Goal: Communication & Community: Answer question/provide support

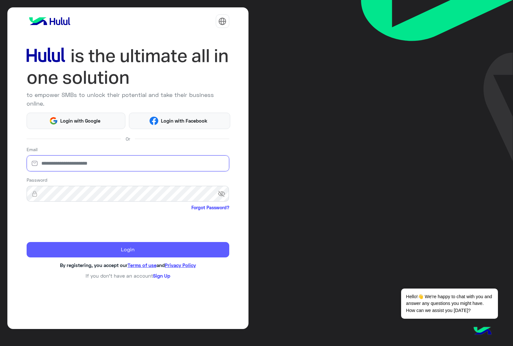
type input "**********"
click at [132, 242] on button "Login" at bounding box center [128, 249] width 203 height 15
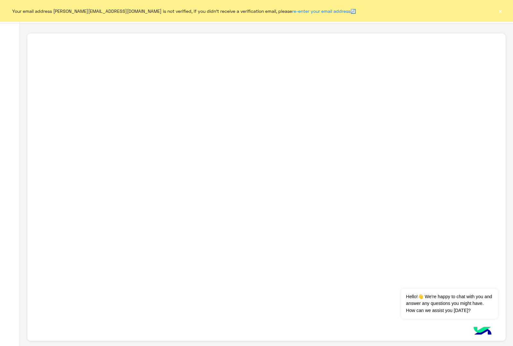
click at [500, 13] on button "×" at bounding box center [500, 11] width 6 height 6
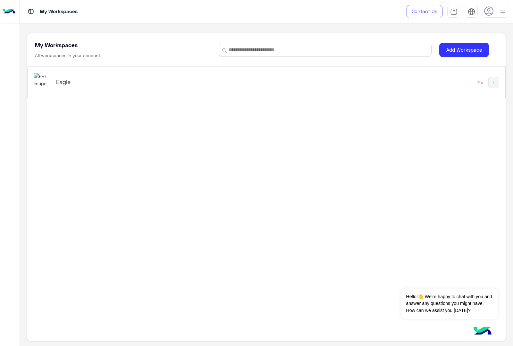
click at [57, 79] on h5 "Eagle" at bounding box center [140, 82] width 168 height 8
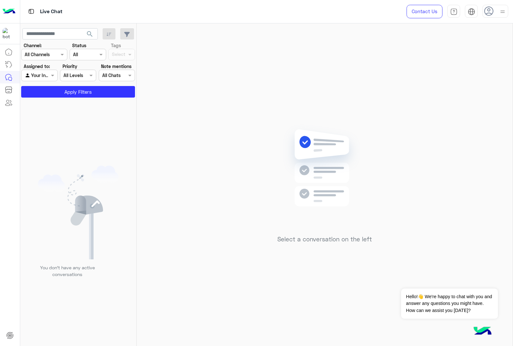
drag, startPoint x: 503, startPoint y: 11, endPoint x: 498, endPoint y: 11, distance: 5.1
click at [503, 11] on img at bounding box center [503, 12] width 8 height 8
click at [498, 11] on div at bounding box center [496, 11] width 26 height 13
click at [500, 10] on img at bounding box center [503, 12] width 8 height 8
click at [500, 10] on img at bounding box center [502, 11] width 7 height 7
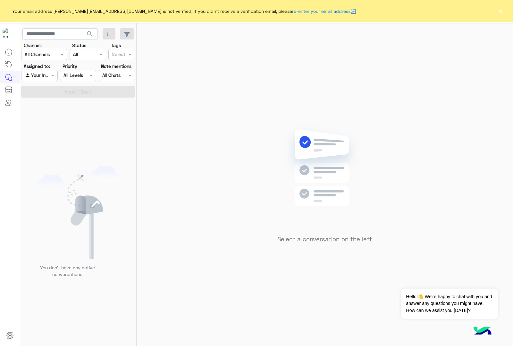
click at [501, 12] on button "×" at bounding box center [500, 11] width 6 height 6
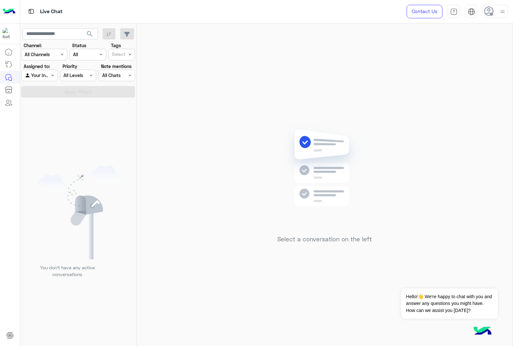
click at [503, 12] on img at bounding box center [503, 12] width 8 height 8
click at [471, 51] on label "Online" at bounding box center [469, 49] width 70 height 12
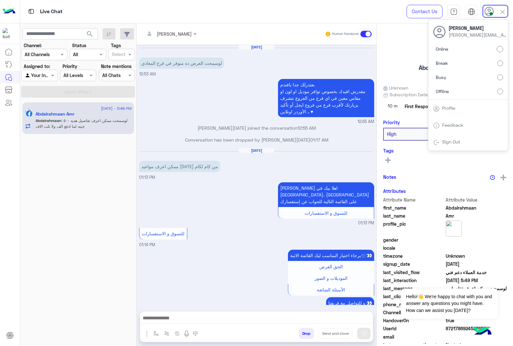
scroll to position [811, 0]
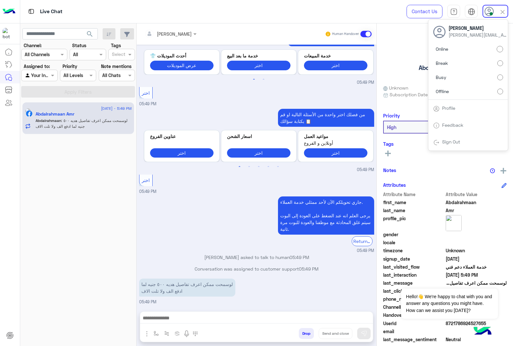
click at [503, 11] on img at bounding box center [502, 11] width 7 height 7
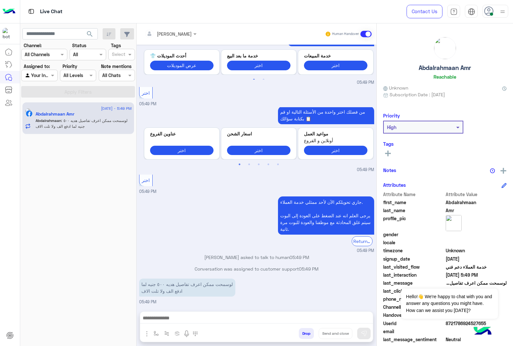
scroll to position [3, 0]
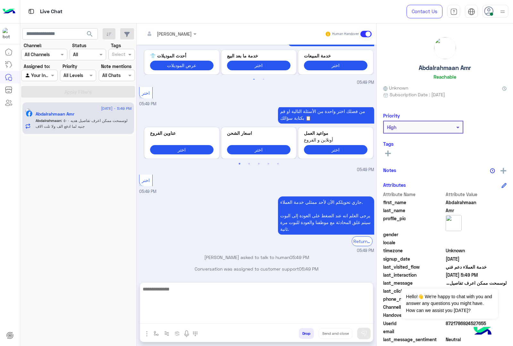
click at [215, 317] on textarea at bounding box center [256, 304] width 233 height 39
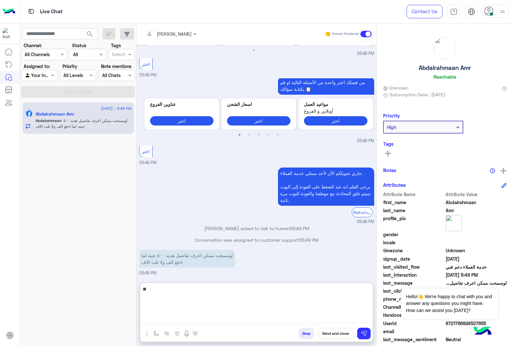
type textarea "*"
type textarea "**********"
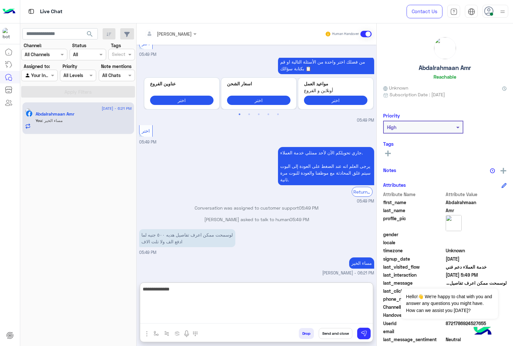
scroll to position [872, 0]
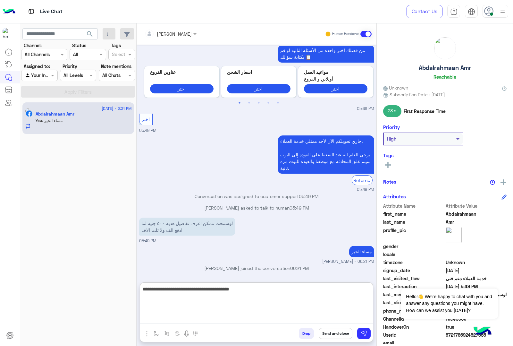
type textarea "**********"
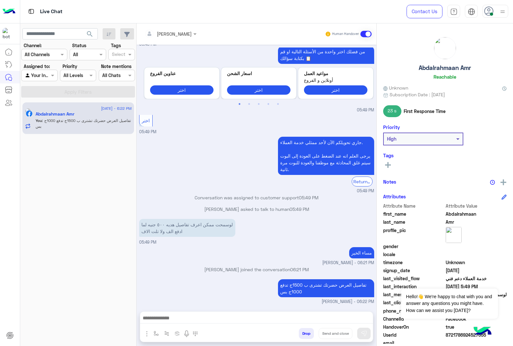
click at [455, 67] on h5 "Abdalrahmaan Amr" at bounding box center [445, 67] width 52 height 7
click at [454, 67] on h5 "Abdalrahmaan Amr" at bounding box center [445, 67] width 52 height 7
copy h5 "Abdalrahmaan Amr"
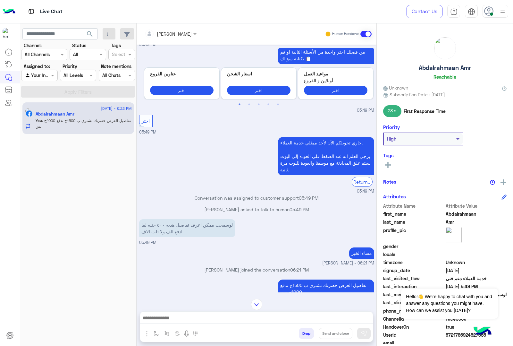
scroll to position [870, 0]
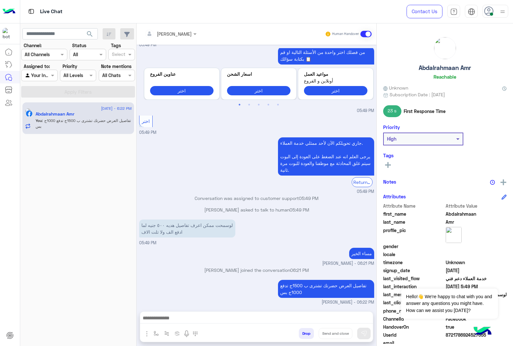
click at [71, 181] on div "30 August - 6:22 PM Abdalrahmaan Amr You : تفاصيل العرض حضرتك تشترى ب 1500ج تدف…" at bounding box center [78, 224] width 116 height 248
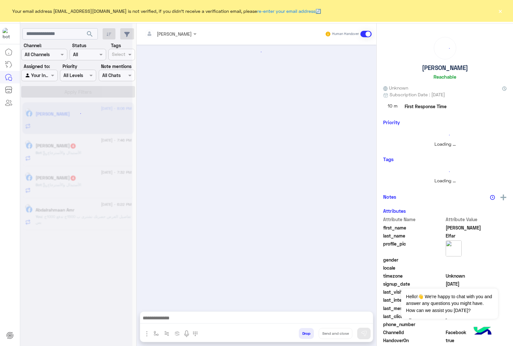
click at [501, 11] on button "×" at bounding box center [500, 11] width 6 height 6
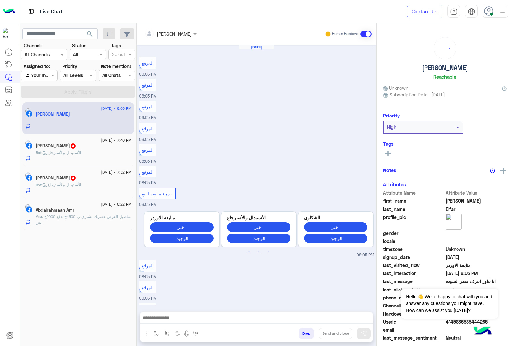
scroll to position [450, 0]
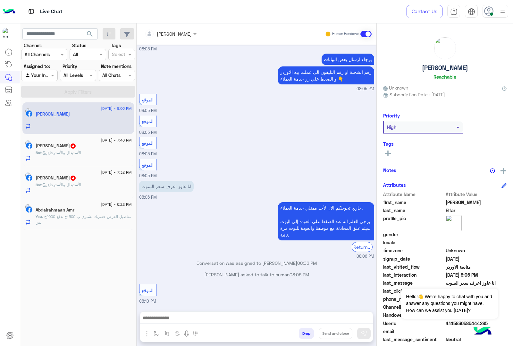
click at [81, 186] on span ": الأستبدال والأسترجاع" at bounding box center [61, 184] width 39 height 5
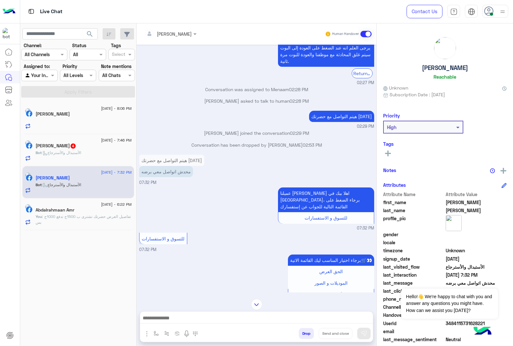
scroll to position [969, 0]
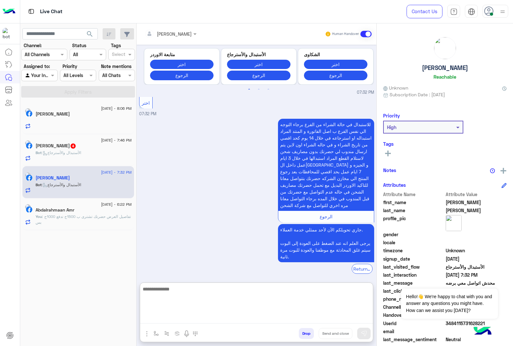
click at [244, 318] on textarea at bounding box center [256, 304] width 233 height 39
type textarea "*"
type textarea "**********"
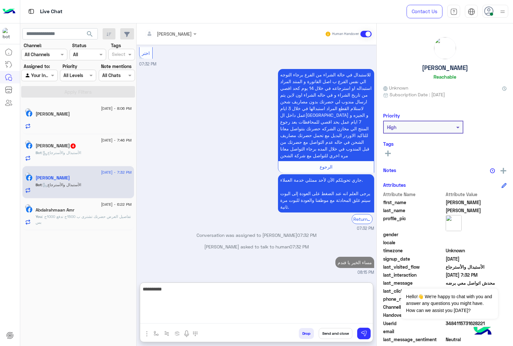
scroll to position [1031, 0]
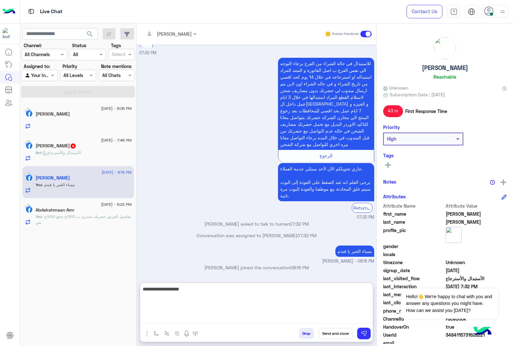
type textarea "**********"
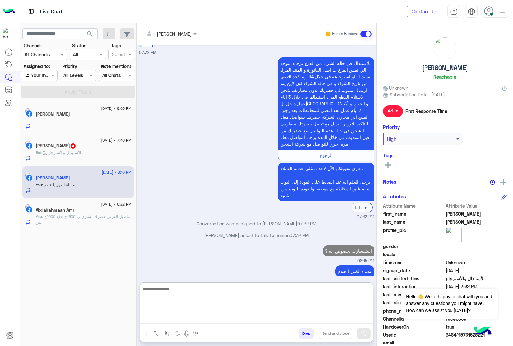
scroll to position [1051, 0]
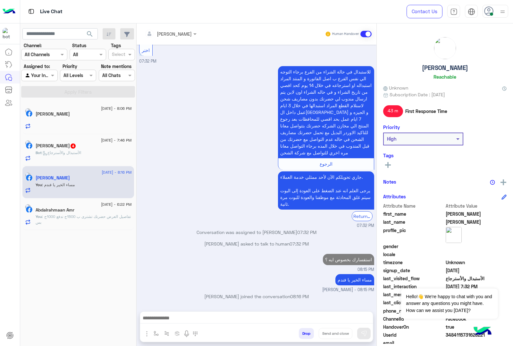
click at [85, 217] on span ": تفاصيل العرض حضرتك تشترى ب 1500ج تدفع 1000ج بس" at bounding box center [83, 219] width 95 height 11
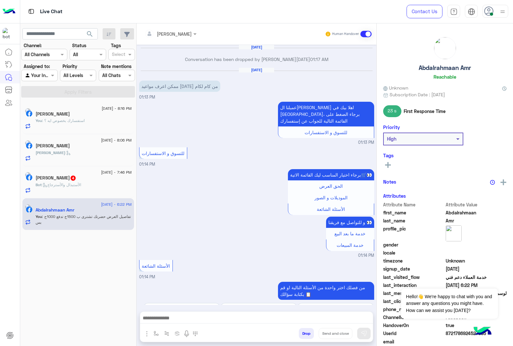
scroll to position [789, 0]
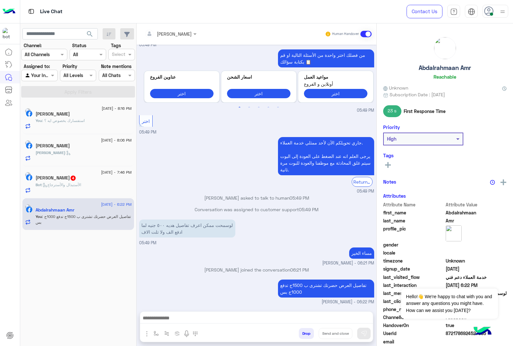
click at [303, 332] on button "Drop" at bounding box center [306, 333] width 15 height 11
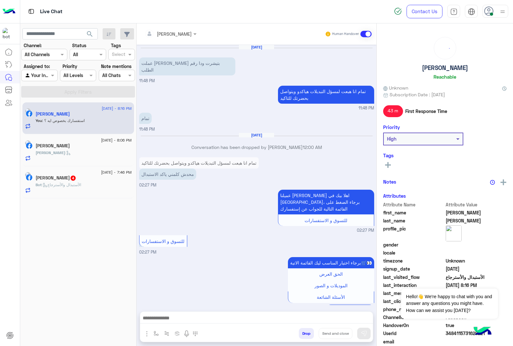
scroll to position [892, 0]
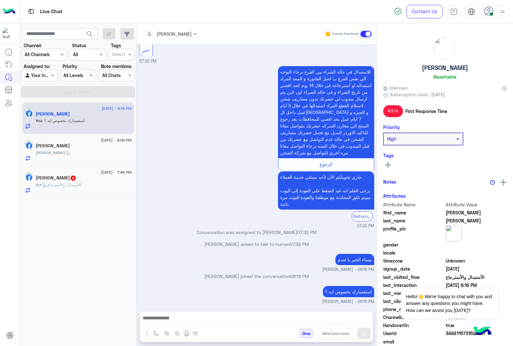
click at [83, 157] on div "[PERSON_NAME] :" at bounding box center [84, 155] width 96 height 11
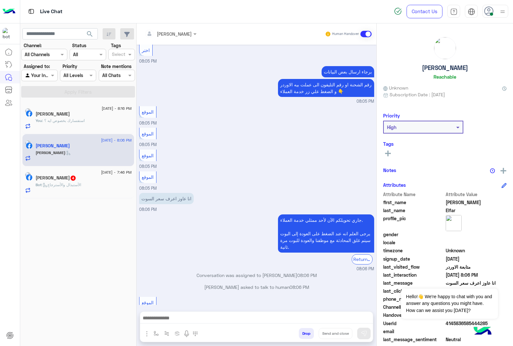
scroll to position [1577, 0]
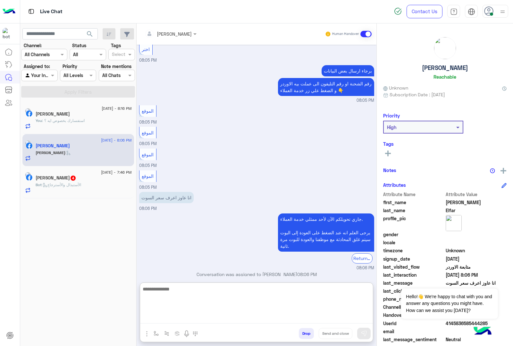
click at [198, 317] on textarea at bounding box center [256, 304] width 233 height 39
type textarea "**********"
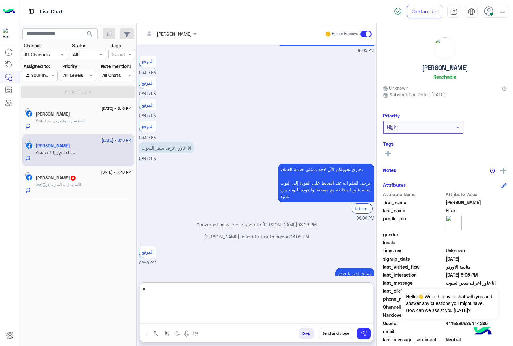
scroll to position [1638, 0]
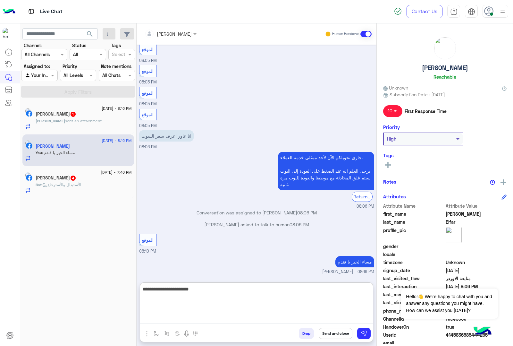
type textarea "**********"
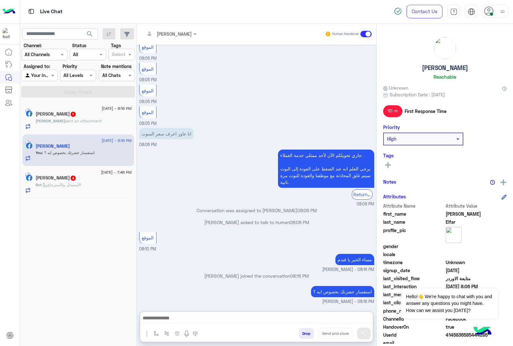
click at [86, 121] on span "sent an attachment" at bounding box center [83, 120] width 37 height 5
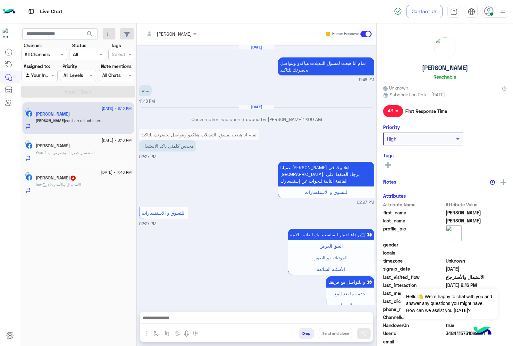
scroll to position [962, 0]
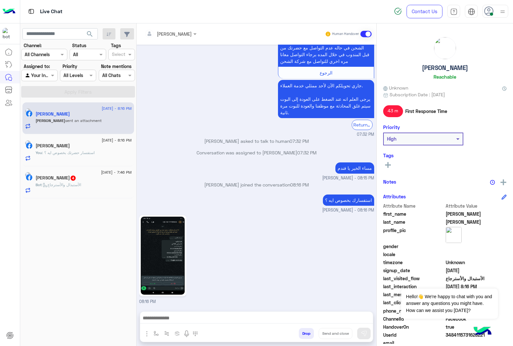
click at [173, 238] on img at bounding box center [163, 256] width 44 height 78
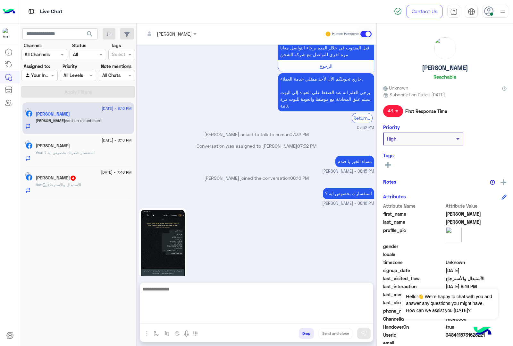
click at [175, 320] on textarea at bounding box center [256, 304] width 233 height 39
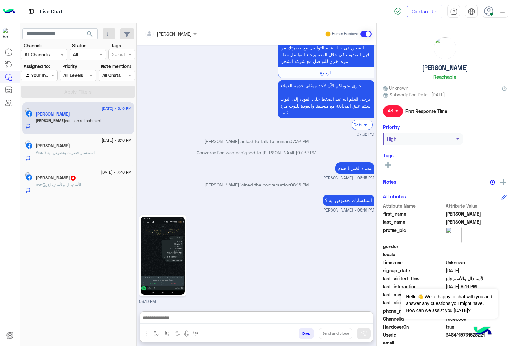
click at [175, 217] on img at bounding box center [163, 256] width 44 height 78
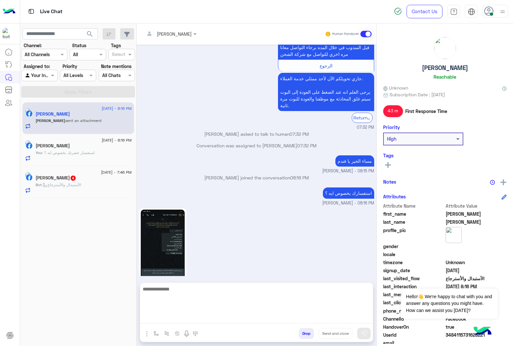
click at [178, 317] on textarea at bounding box center [256, 304] width 233 height 39
type textarea "**********"
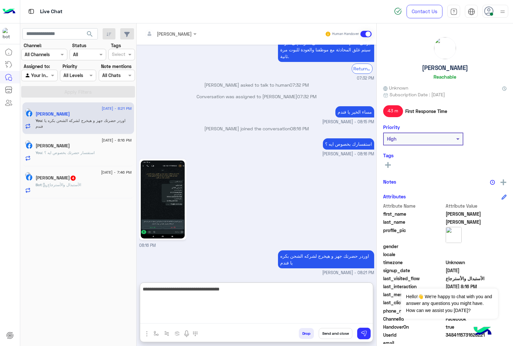
type textarea "**********"
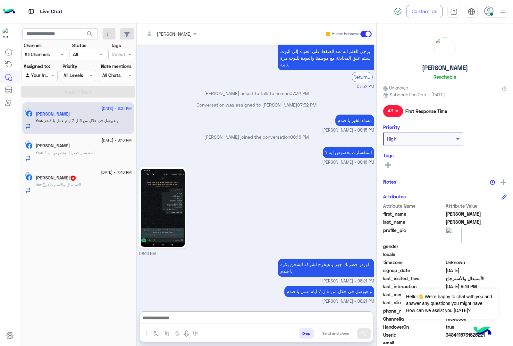
click at [451, 65] on h5 "[PERSON_NAME]" at bounding box center [445, 67] width 46 height 7
copy h5 "[PERSON_NAME]"
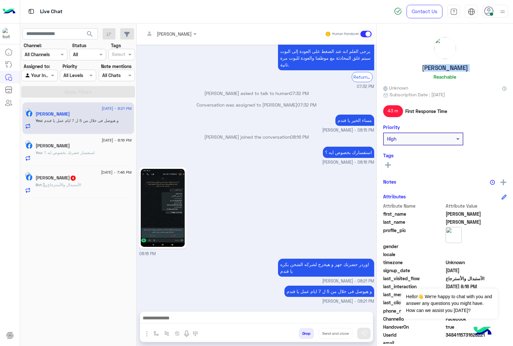
scroll to position [1031, 0]
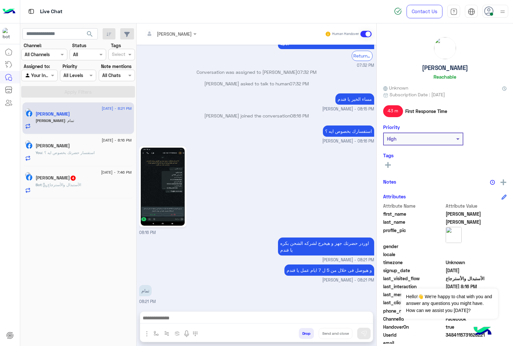
click at [69, 182] on p "Bot : الأستبدال والأسترجاع" at bounding box center [59, 185] width 46 height 6
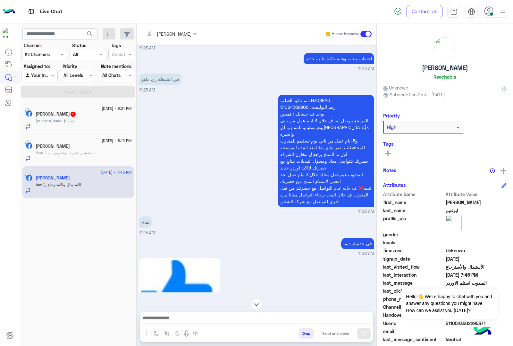
scroll to position [276, 0]
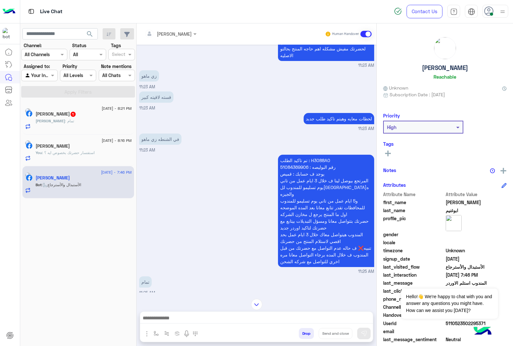
click at [315, 155] on p "تم تاكيد الطلب : H3088A0 رقم البوليصه : 51084369906 يوجد ف حسابك : قميص المرتجع…" at bounding box center [326, 211] width 96 height 112
copy p "H3088A0"
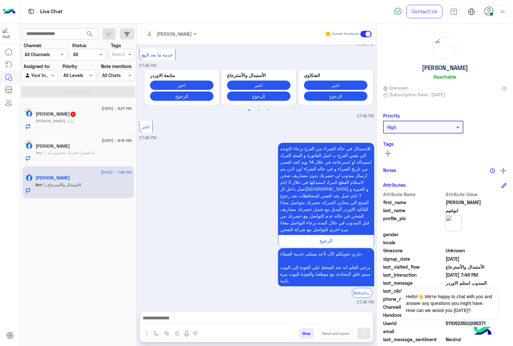
scroll to position [838, 0]
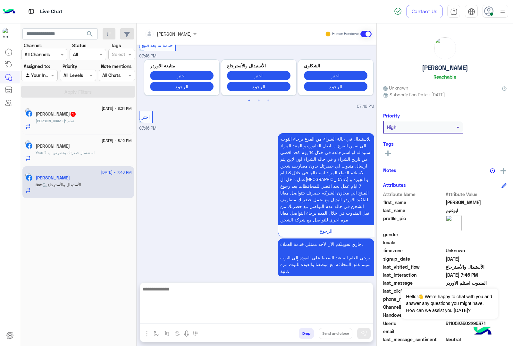
click at [214, 318] on textarea at bounding box center [256, 304] width 233 height 39
type textarea "**********"
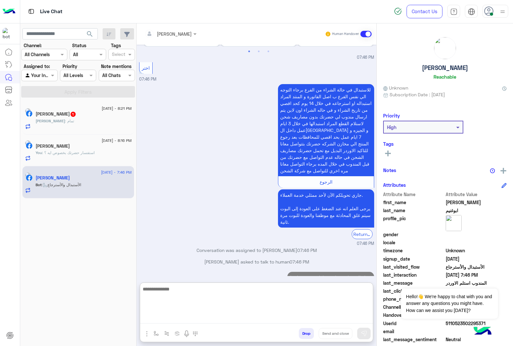
scroll to position [898, 0]
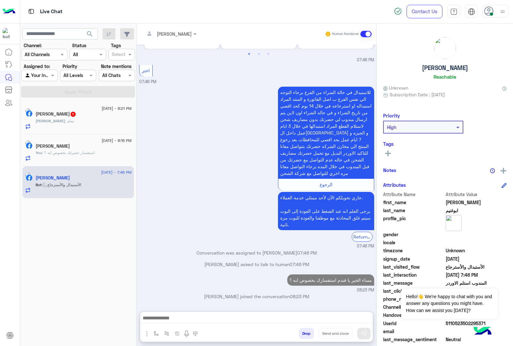
click at [96, 116] on div "[PERSON_NAME] 1" at bounding box center [84, 114] width 96 height 7
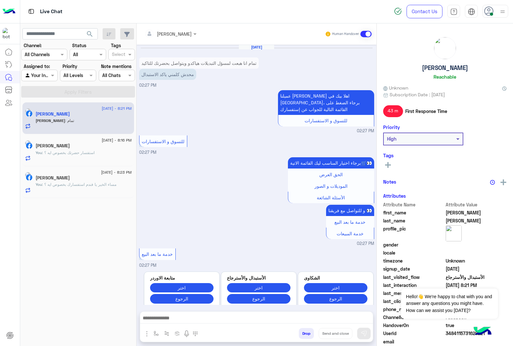
scroll to position [959, 0]
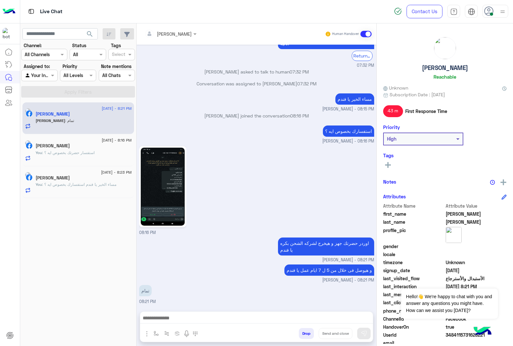
click at [304, 335] on button "Drop" at bounding box center [306, 333] width 15 height 11
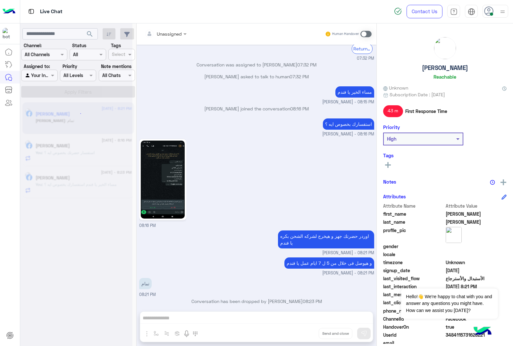
scroll to position [971, 0]
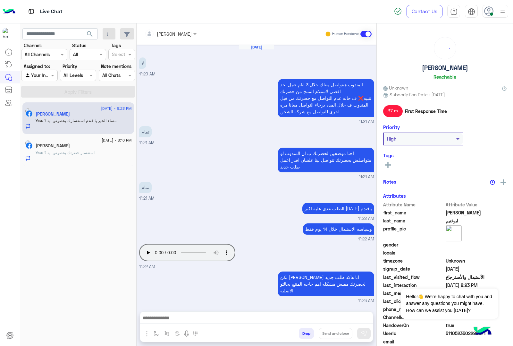
scroll to position [829, 0]
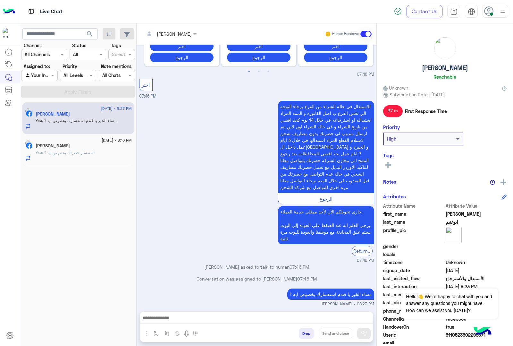
click at [95, 153] on span ": استفسار حضرتك بخصوص ايه ؟" at bounding box center [68, 152] width 53 height 5
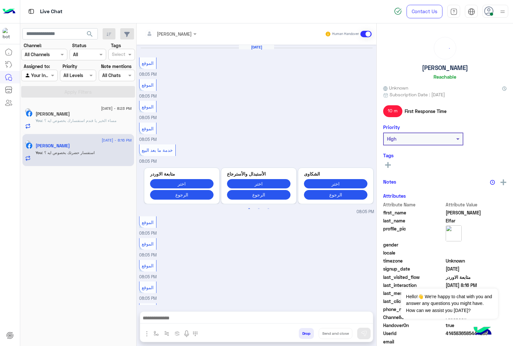
scroll to position [459, 0]
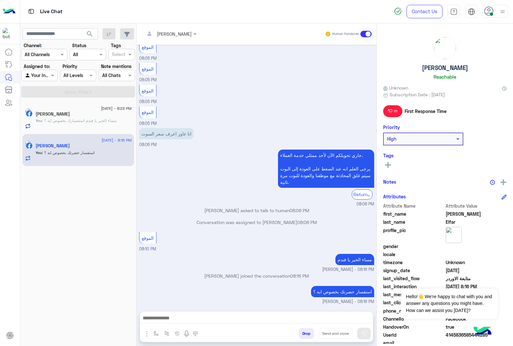
click at [57, 126] on div "You : مساء الخير يا فندم استفسارك بخصوص ايه ؟" at bounding box center [84, 123] width 96 height 11
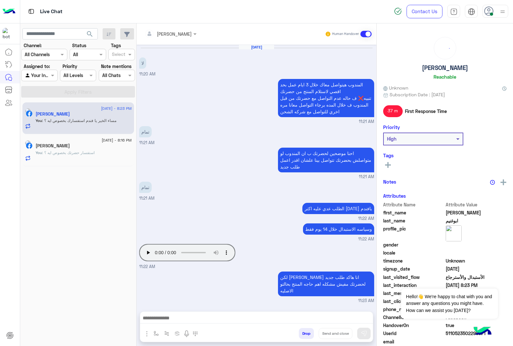
scroll to position [829, 0]
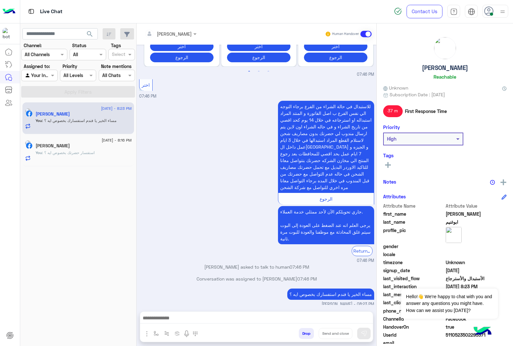
click at [491, 8] on icon at bounding box center [490, 11] width 10 height 10
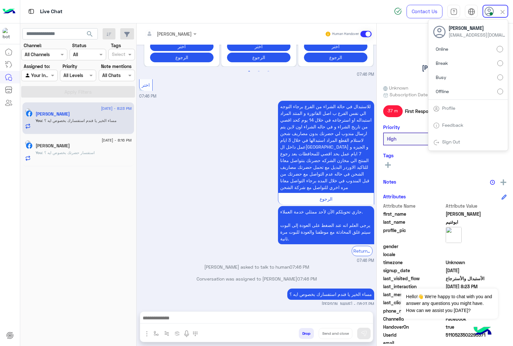
click at [461, 92] on label "Offline" at bounding box center [469, 91] width 70 height 12
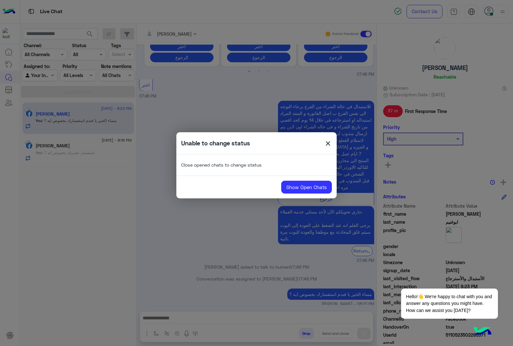
click at [328, 147] on span "close" at bounding box center [328, 145] width 8 height 10
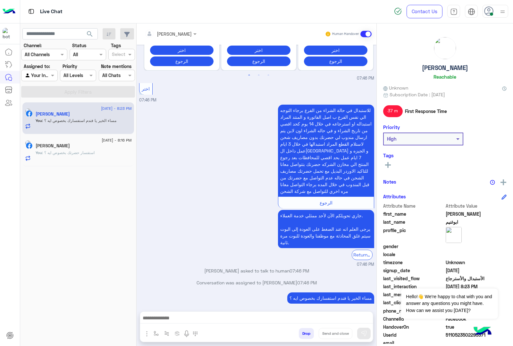
scroll to position [829, 0]
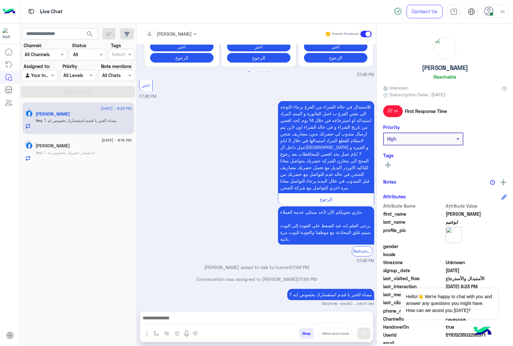
click at [174, 33] on input "text" at bounding box center [162, 33] width 35 height 7
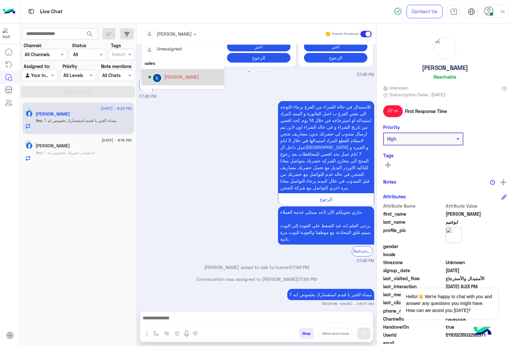
scroll to position [74, 0]
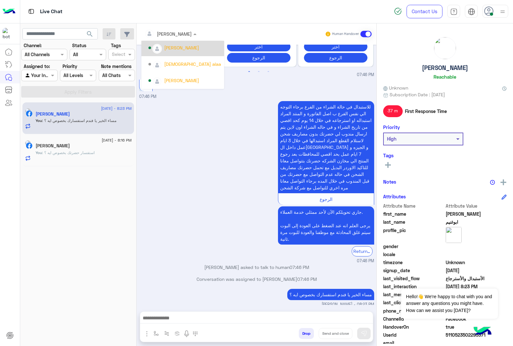
click at [176, 50] on div "[PERSON_NAME]" at bounding box center [181, 47] width 35 height 7
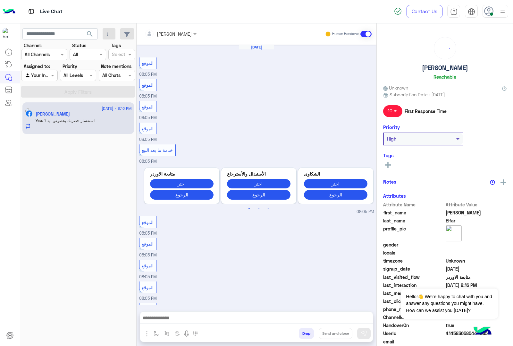
scroll to position [459, 0]
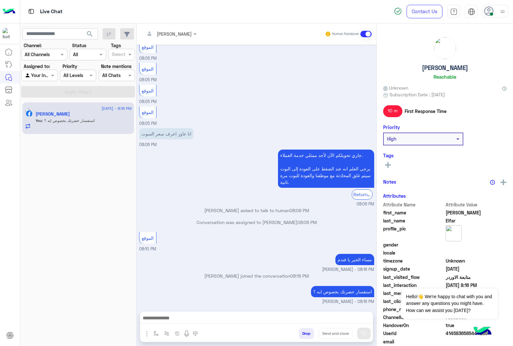
click at [166, 35] on input "text" at bounding box center [162, 33] width 35 height 7
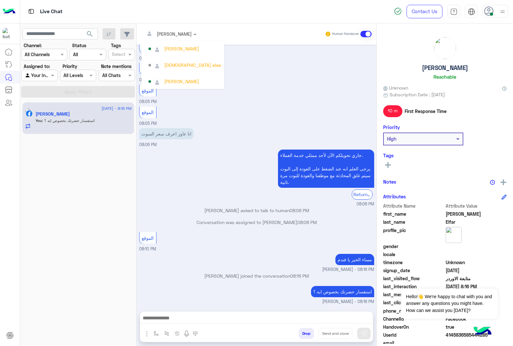
scroll to position [74, 0]
click at [182, 52] on div "[PERSON_NAME]" at bounding box center [185, 47] width 73 height 11
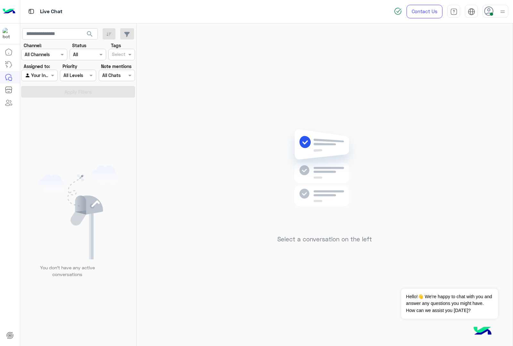
click at [485, 10] on div at bounding box center [496, 11] width 26 height 13
click at [451, 91] on label "Offline" at bounding box center [469, 91] width 70 height 12
